Goal: Check status: Check status

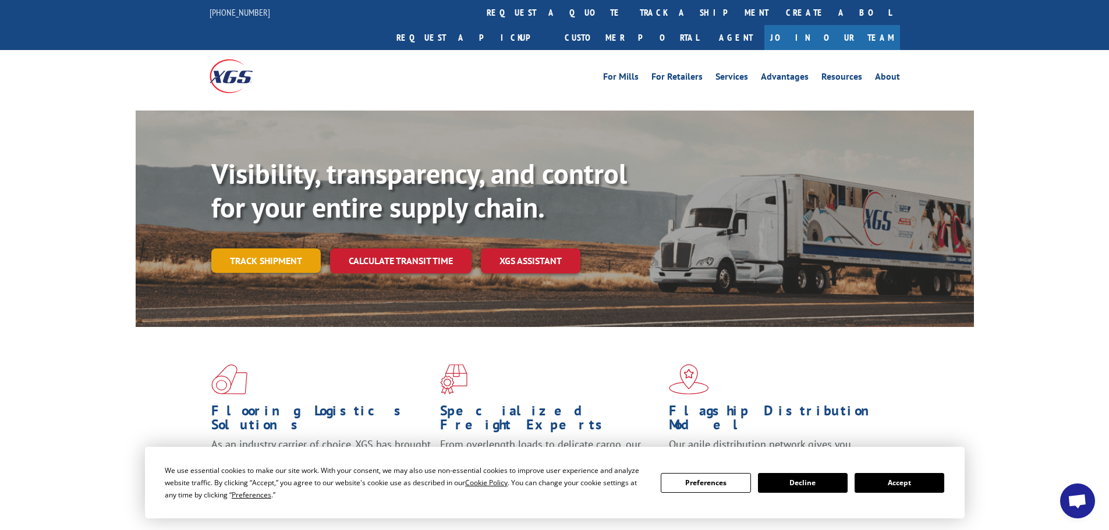
click at [272, 249] on link "Track shipment" at bounding box center [265, 261] width 109 height 24
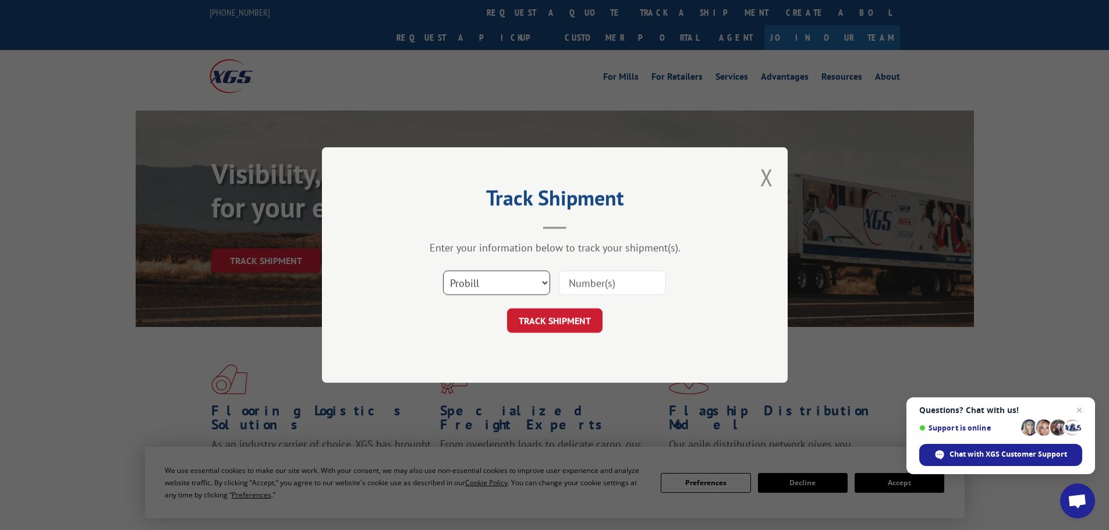
click at [508, 280] on select "Select category... Probill BOL PO" at bounding box center [496, 283] width 107 height 24
select select "bol"
click at [443, 271] on select "Select category... Probill BOL PO" at bounding box center [496, 283] width 107 height 24
click at [619, 283] on input at bounding box center [612, 283] width 107 height 24
paste input "5549164"
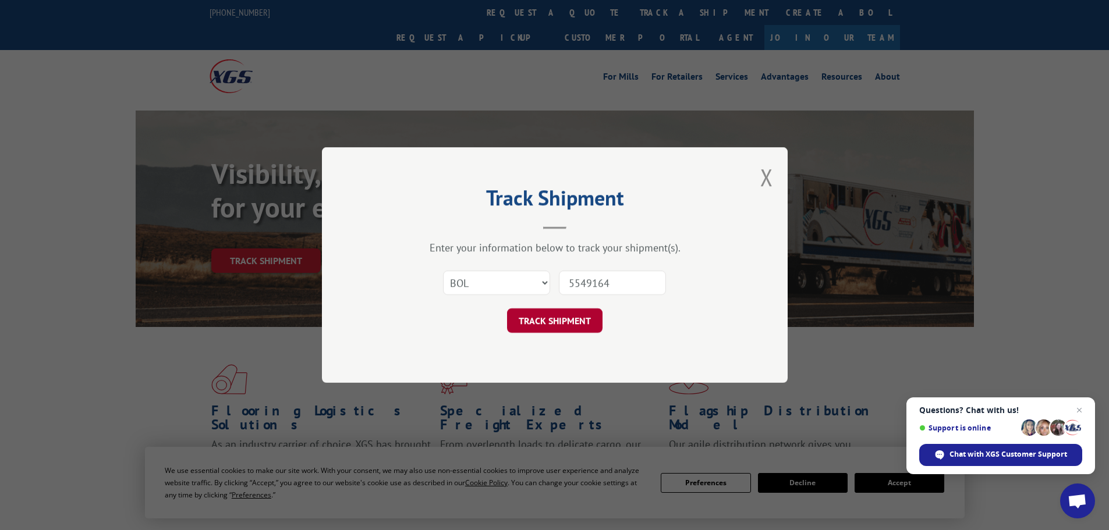
type input "5549164"
click at [561, 325] on button "TRACK SHIPMENT" at bounding box center [554, 320] width 95 height 24
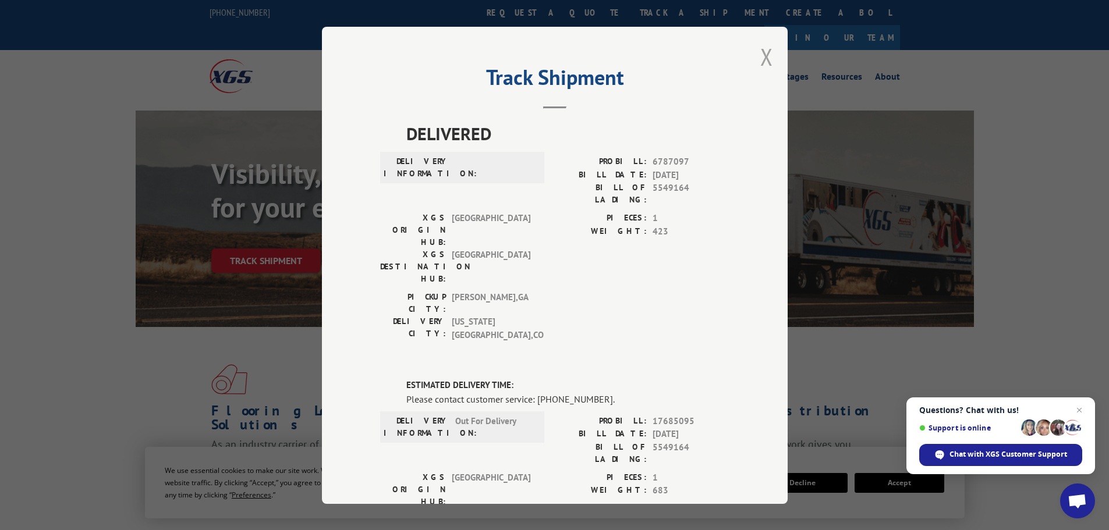
click at [763, 54] on button "Close modal" at bounding box center [766, 56] width 13 height 31
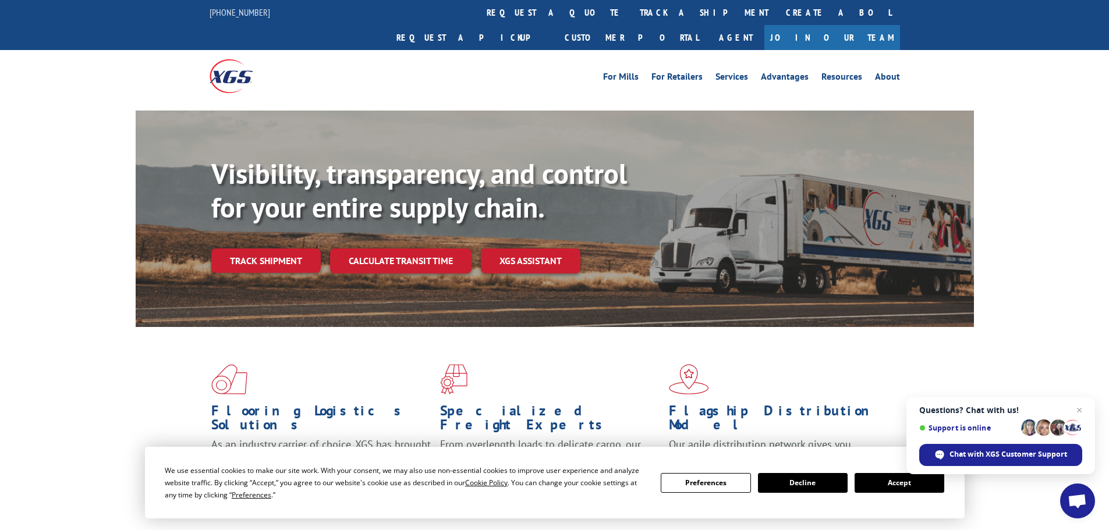
click at [887, 482] on button "Accept" at bounding box center [899, 483] width 90 height 20
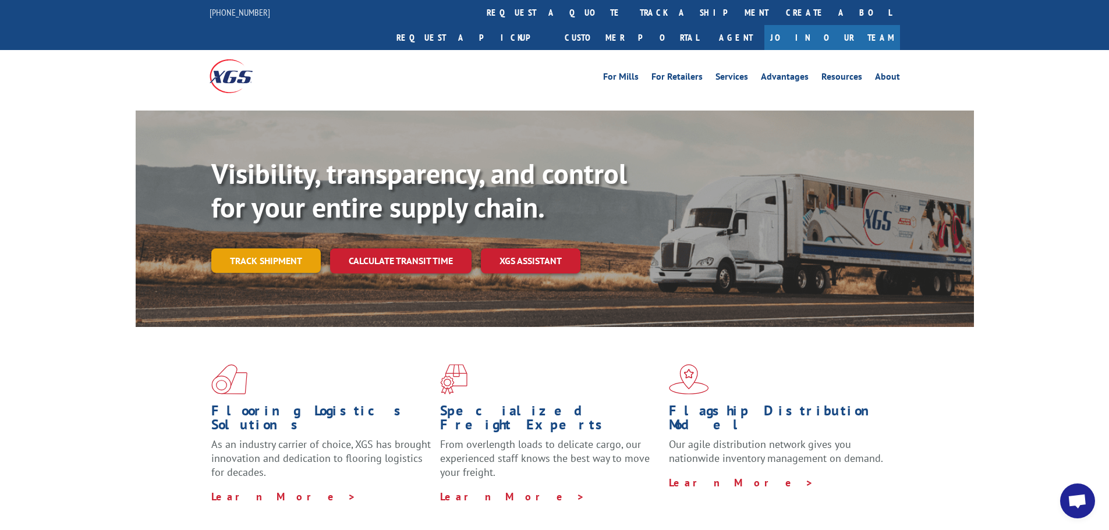
click at [282, 249] on link "Track shipment" at bounding box center [265, 261] width 109 height 24
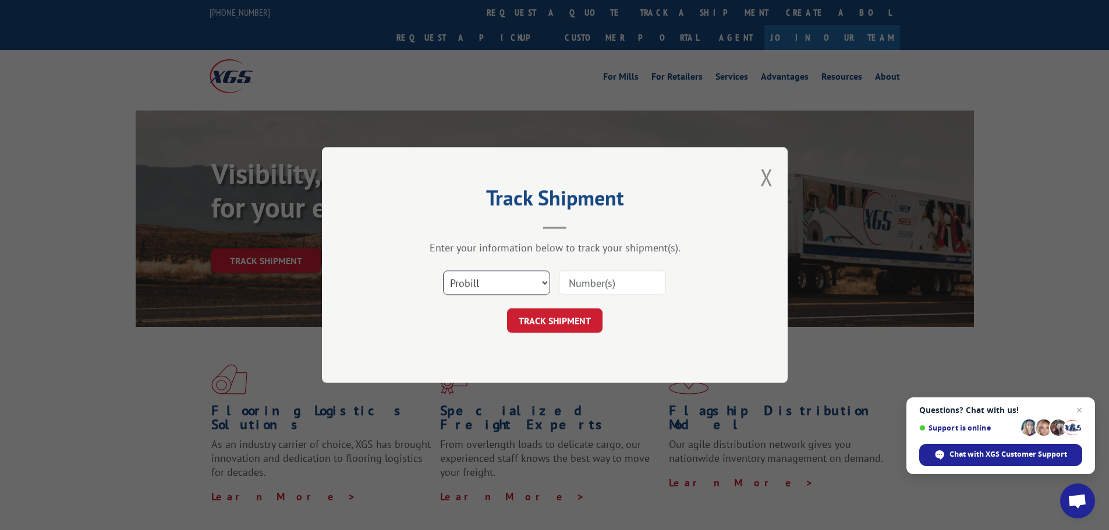
click at [489, 285] on select "Select category... Probill BOL PO" at bounding box center [496, 283] width 107 height 24
select select "bol"
click at [443, 271] on select "Select category... Probill BOL PO" at bounding box center [496, 283] width 107 height 24
click at [595, 286] on input at bounding box center [612, 283] width 107 height 24
paste input "7065643"
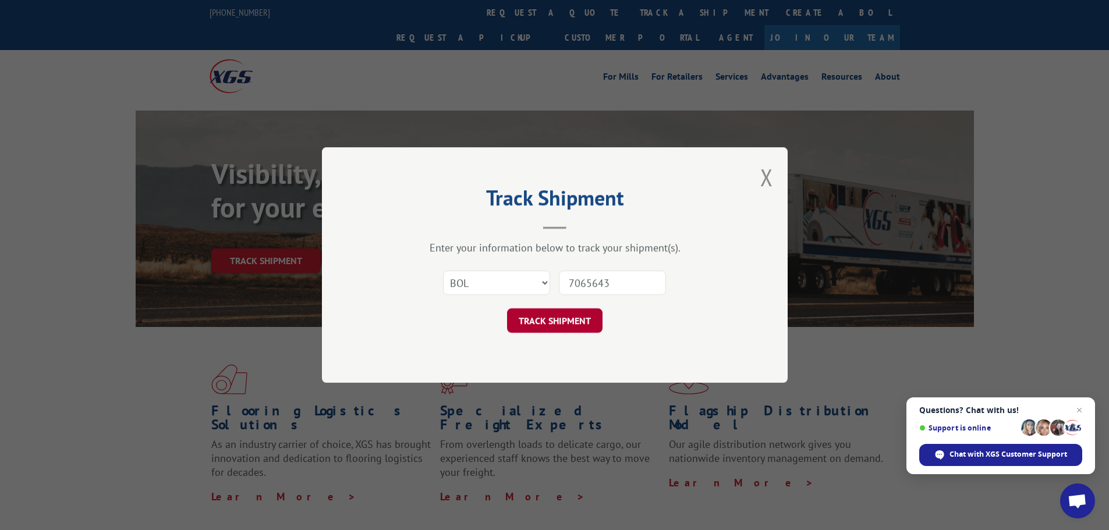
type input "7065643"
click at [579, 322] on button "TRACK SHIPMENT" at bounding box center [554, 320] width 95 height 24
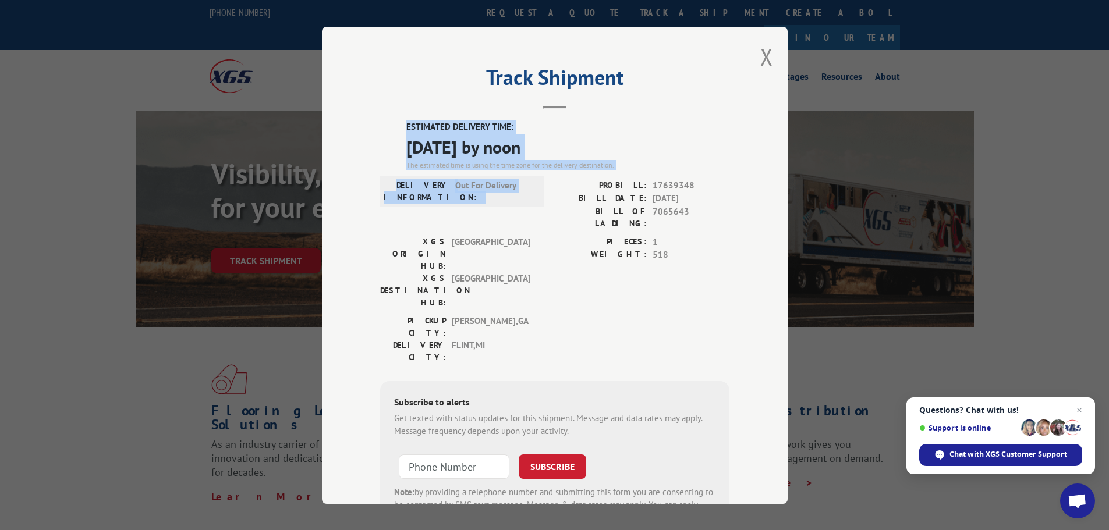
drag, startPoint x: 402, startPoint y: 120, endPoint x: 602, endPoint y: 178, distance: 207.8
click at [602, 178] on div "ESTIMATED DELIVERY TIME: 10/10/2025 by noon The estimated time is using the tim…" at bounding box center [554, 329] width 349 height 418
copy div "ESTIMATED DELIVERY TIME: [DATE] by noon The estimated time is using the time zo…"
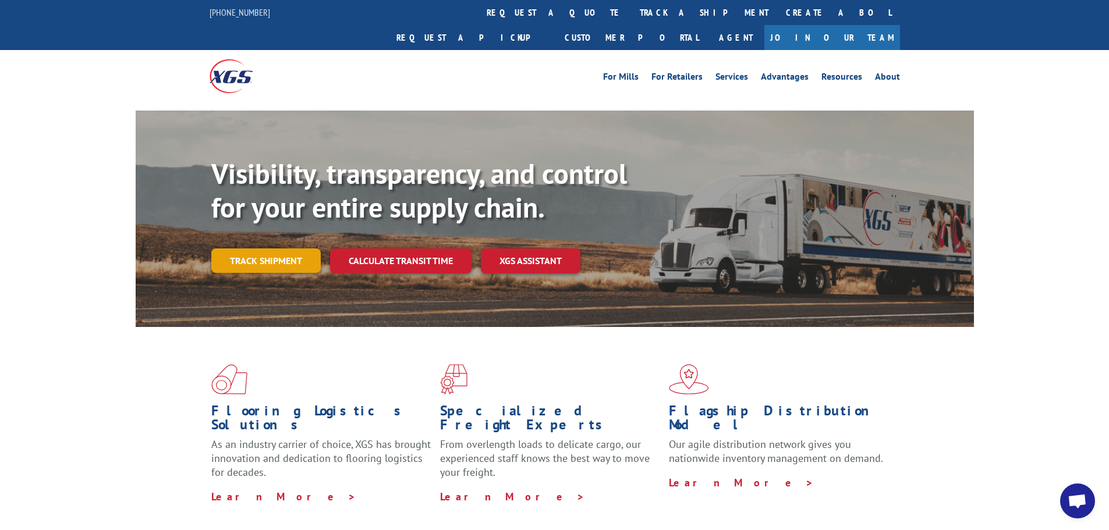
click at [283, 249] on link "Track shipment" at bounding box center [265, 261] width 109 height 24
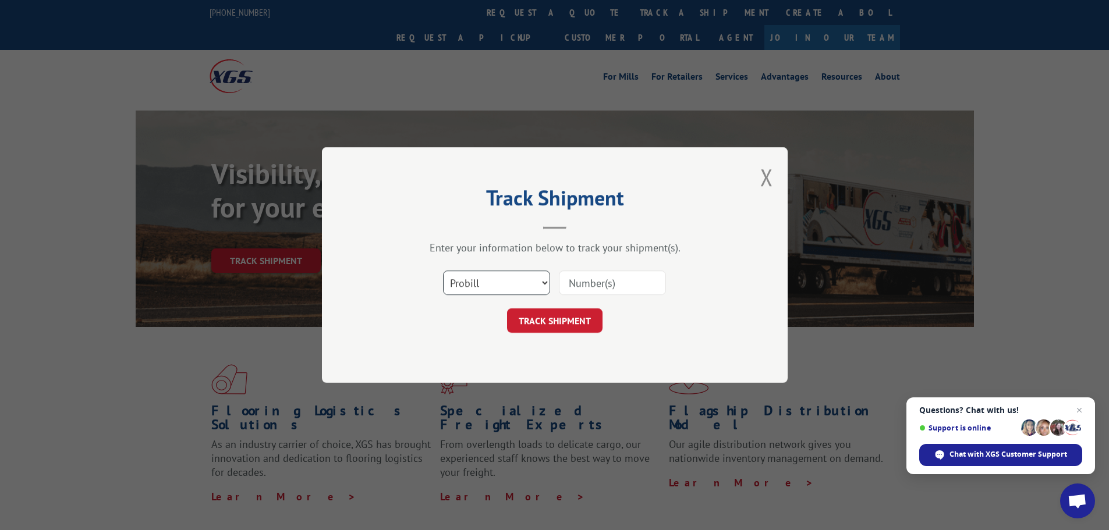
click at [488, 286] on select "Select category... Probill BOL PO" at bounding box center [496, 283] width 107 height 24
select select "bol"
click at [443, 271] on select "Select category... Probill BOL PO" at bounding box center [496, 283] width 107 height 24
click at [608, 285] on input at bounding box center [612, 283] width 107 height 24
paste input "7068339"
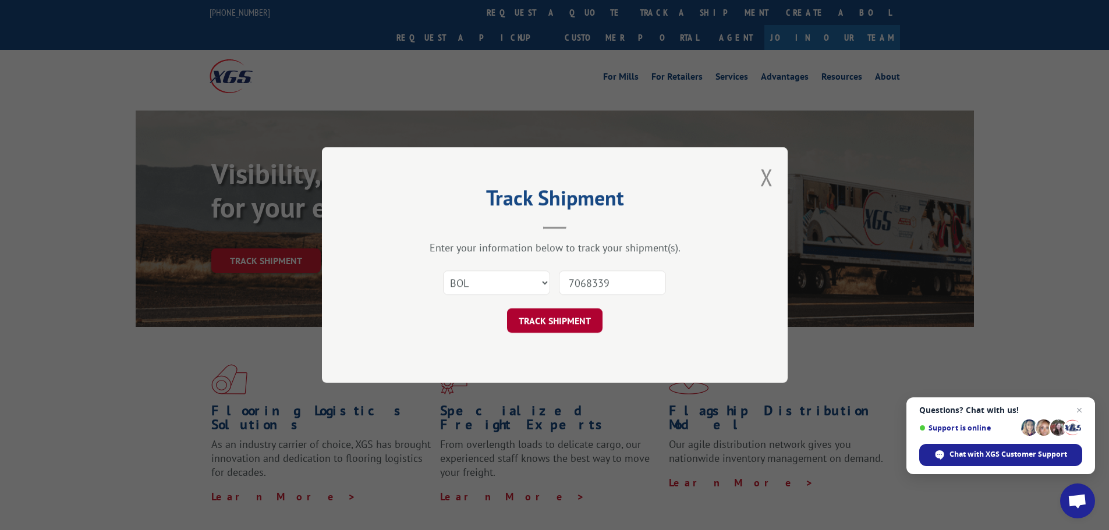
type input "7068339"
click at [582, 317] on button "TRACK SHIPMENT" at bounding box center [554, 320] width 95 height 24
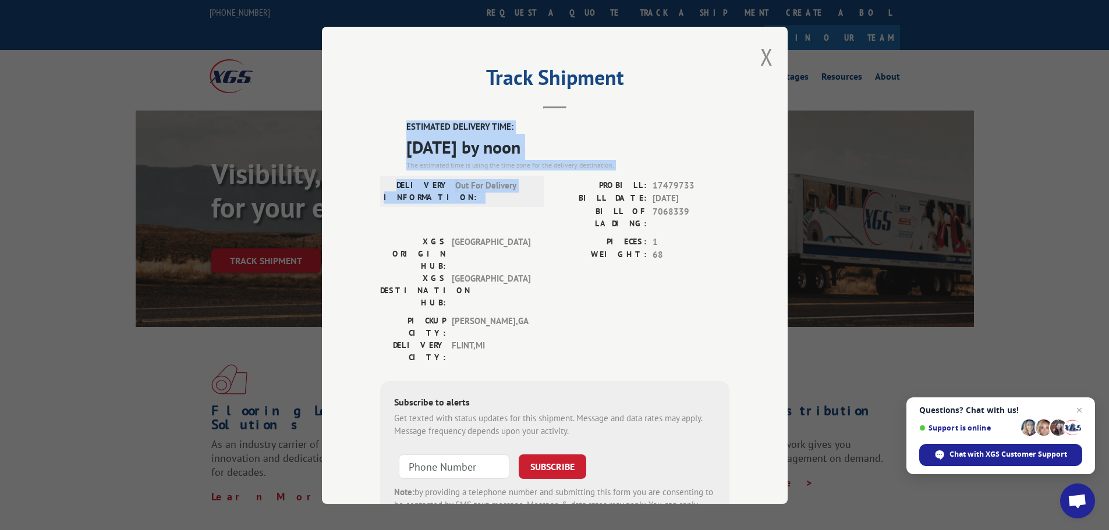
drag, startPoint x: 402, startPoint y: 127, endPoint x: 566, endPoint y: 190, distance: 176.5
click at [566, 190] on div "ESTIMATED DELIVERY TIME: [DATE] by noon The estimated time is using the time zo…" at bounding box center [554, 329] width 349 height 418
copy div "ESTIMATED DELIVERY TIME: [DATE] by noon The estimated time is using the time zo…"
